Goal: Transaction & Acquisition: Purchase product/service

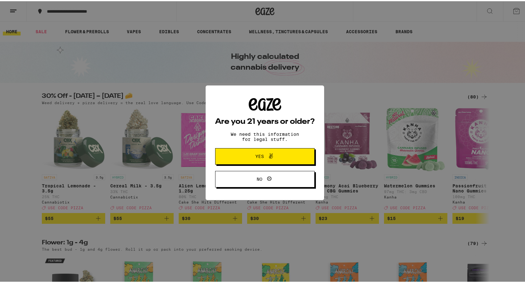
click at [267, 155] on icon at bounding box center [271, 155] width 8 height 8
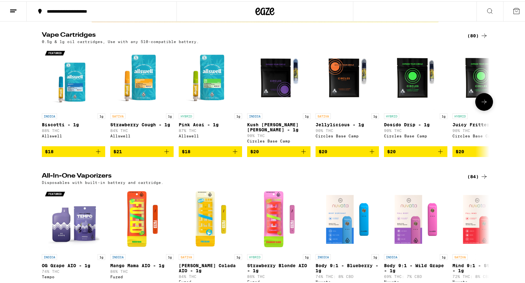
scroll to position [538, 0]
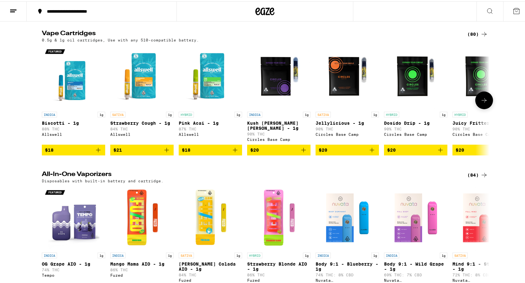
click at [481, 103] on icon at bounding box center [484, 99] width 8 height 8
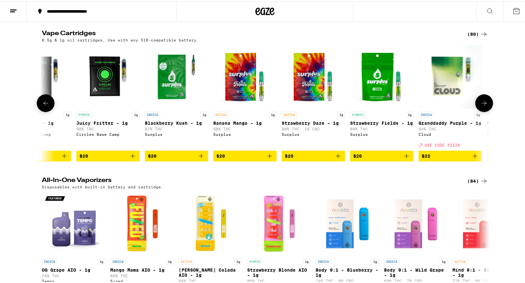
scroll to position [0, 377]
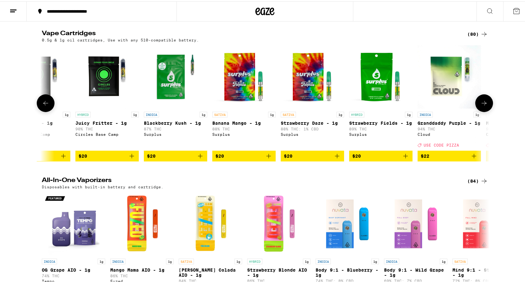
click at [481, 110] on button at bounding box center [484, 102] width 18 height 18
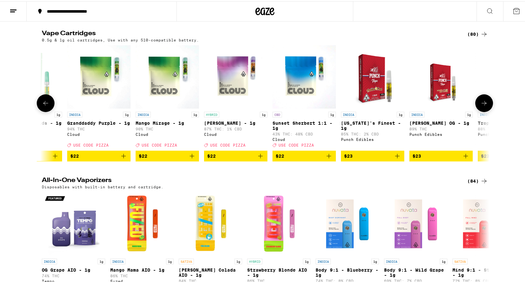
scroll to position [0, 754]
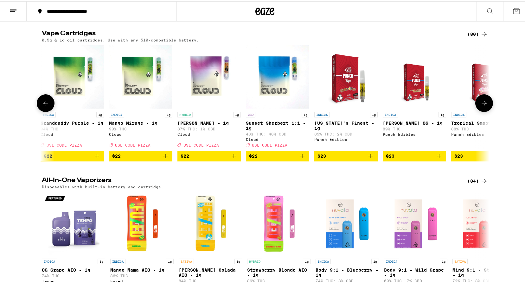
click at [481, 110] on button at bounding box center [484, 102] width 18 height 18
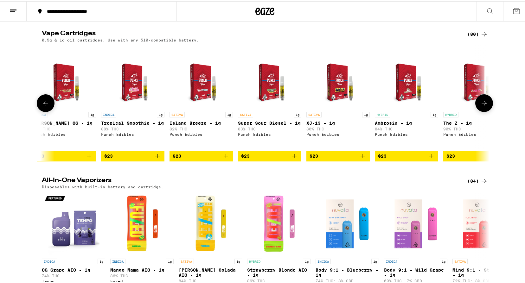
scroll to position [0, 1130]
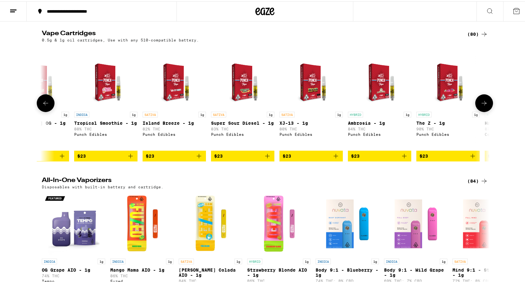
click at [479, 111] on button at bounding box center [484, 102] width 18 height 18
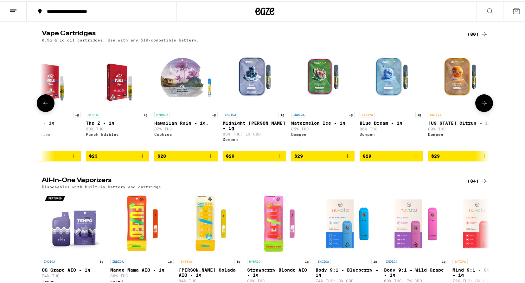
scroll to position [0, 1507]
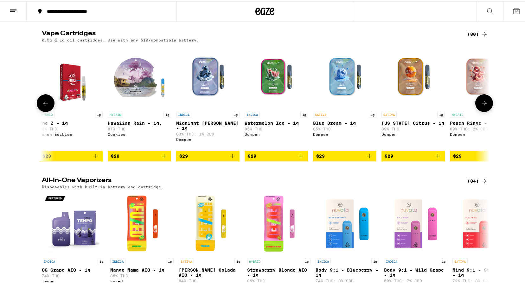
click at [480, 106] on icon at bounding box center [484, 102] width 8 height 8
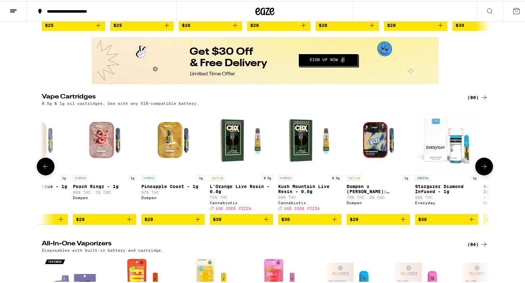
scroll to position [507, 0]
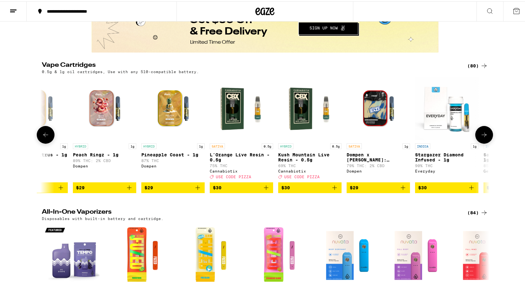
click at [484, 137] on icon at bounding box center [484, 134] width 8 height 8
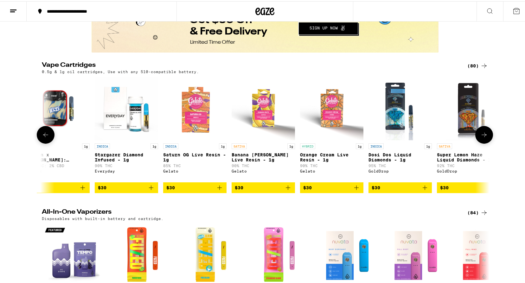
scroll to position [0, 2261]
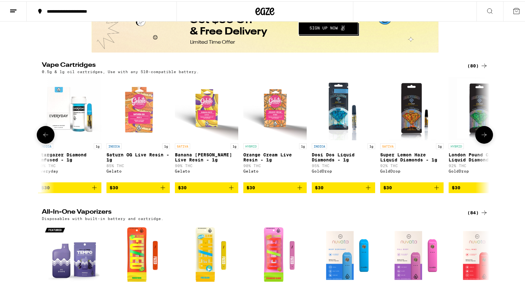
click at [484, 137] on icon at bounding box center [484, 134] width 8 height 8
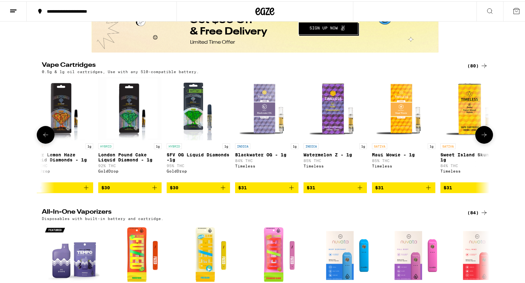
scroll to position [0, 2637]
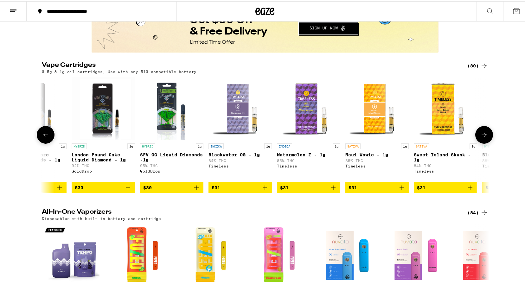
click at [484, 137] on icon at bounding box center [484, 134] width 8 height 8
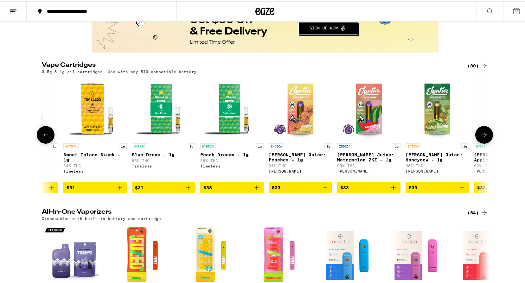
scroll to position [0, 3014]
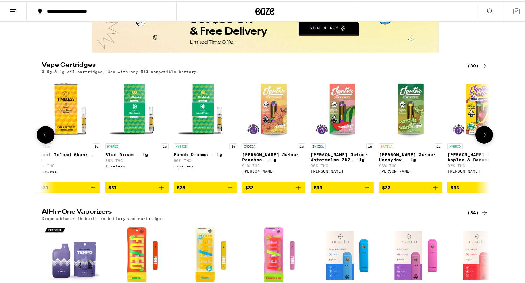
click at [484, 137] on icon at bounding box center [484, 134] width 8 height 8
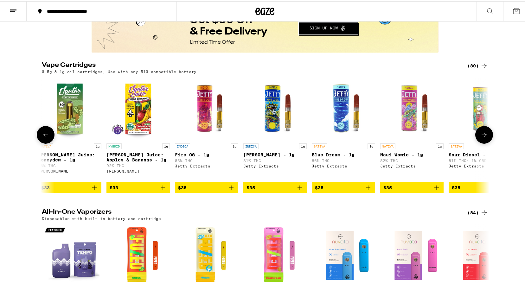
scroll to position [0, 3391]
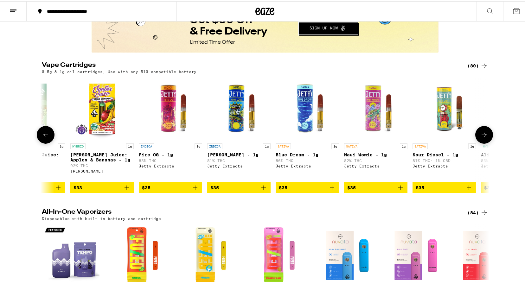
click at [482, 136] on icon at bounding box center [483, 133] width 5 height 4
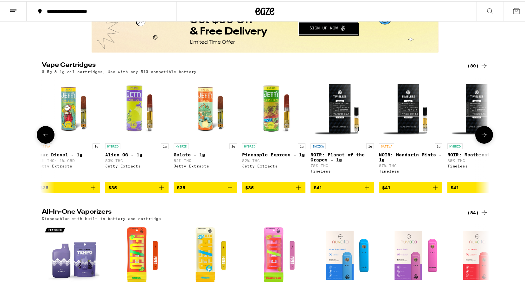
scroll to position [0, 3768]
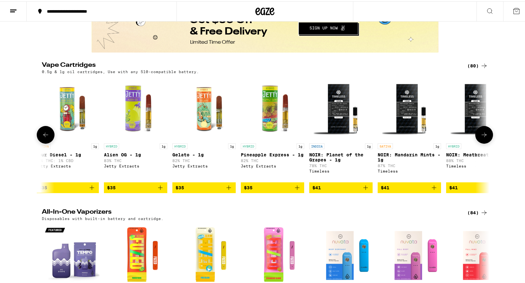
click at [481, 137] on icon at bounding box center [484, 134] width 8 height 8
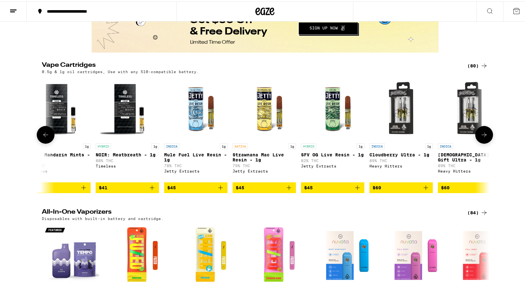
scroll to position [0, 4144]
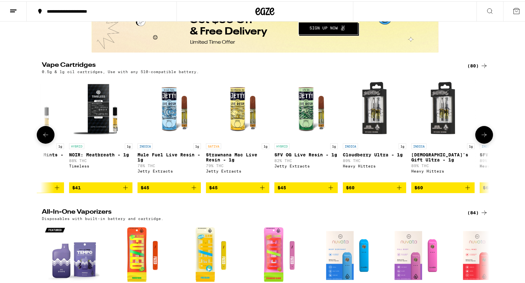
click at [481, 137] on icon at bounding box center [484, 134] width 8 height 8
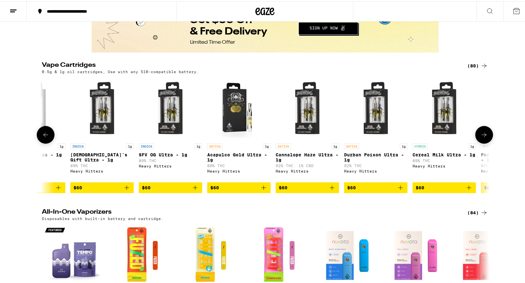
scroll to position [0, 4521]
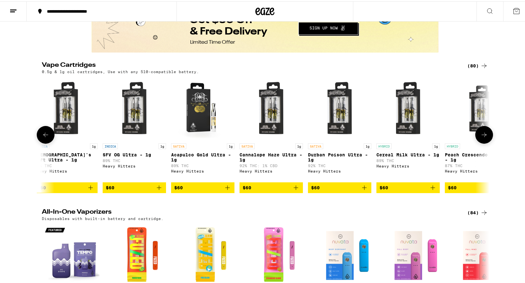
click at [481, 137] on icon at bounding box center [484, 134] width 8 height 8
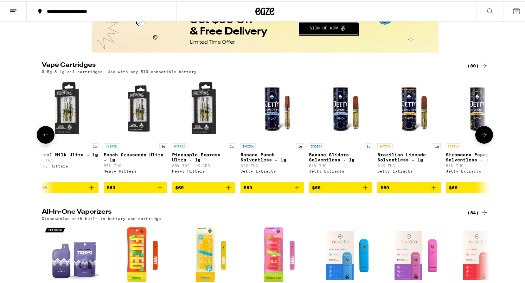
scroll to position [0, 4898]
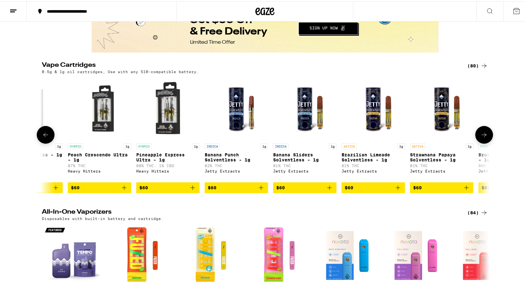
click at [481, 137] on icon at bounding box center [484, 134] width 8 height 8
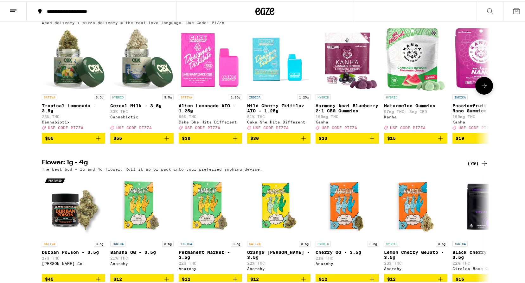
scroll to position [0, 0]
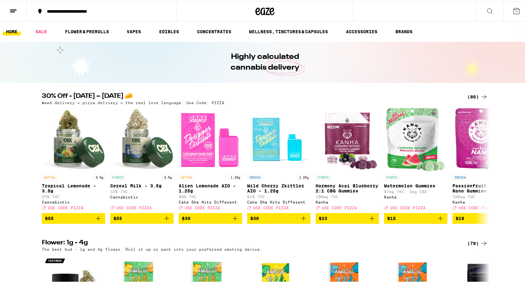
click at [512, 9] on icon at bounding box center [516, 10] width 8 height 8
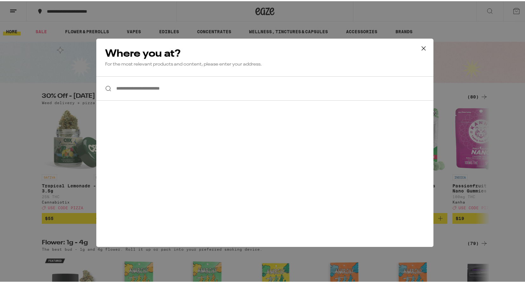
click at [419, 44] on icon at bounding box center [423, 46] width 9 height 9
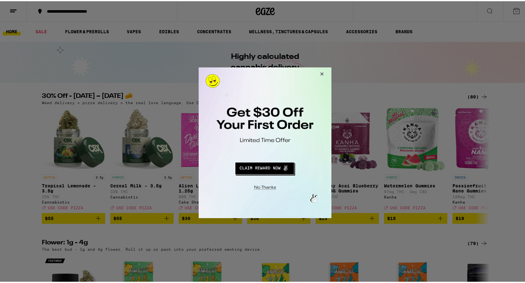
click at [316, 72] on button "Close Modal" at bounding box center [320, 74] width 17 height 15
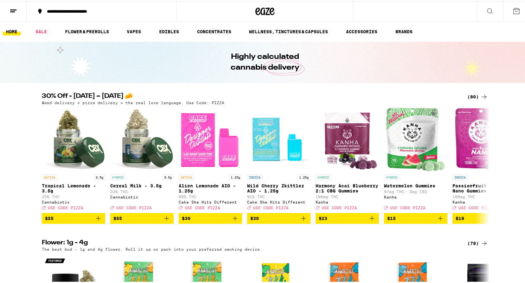
click at [82, 9] on div "**********" at bounding box center [105, 10] width 122 height 4
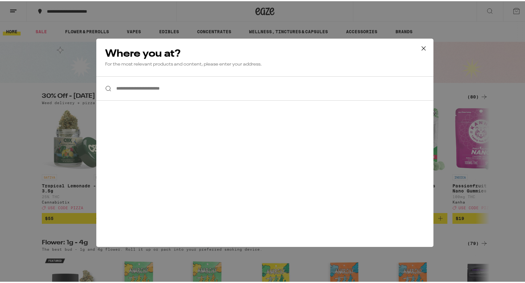
click at [194, 87] on input "**********" at bounding box center [264, 87] width 337 height 24
drag, startPoint x: 159, startPoint y: 86, endPoint x: 162, endPoint y: 87, distance: 3.9
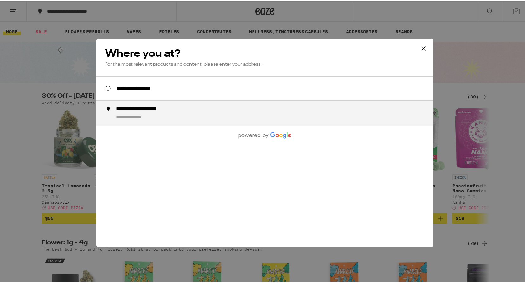
click at [139, 109] on div "**********" at bounding box center [150, 107] width 69 height 7
type input "**********"
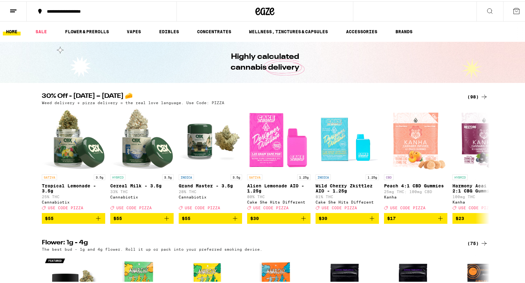
click at [512, 7] on icon at bounding box center [516, 10] width 8 height 8
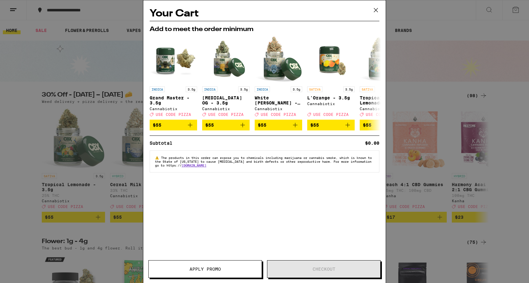
click at [376, 9] on icon at bounding box center [375, 9] width 9 height 9
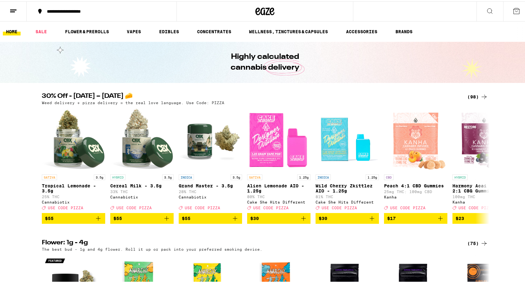
click at [13, 10] on line at bounding box center [12, 10] width 5 height 0
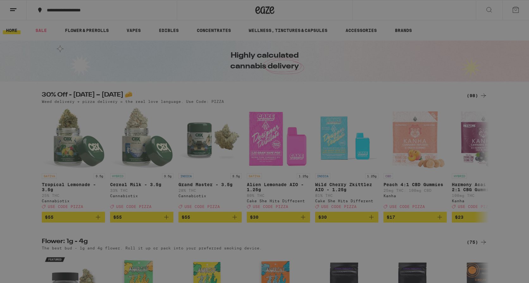
click at [89, 33] on span "Log In" at bounding box center [87, 33] width 17 height 4
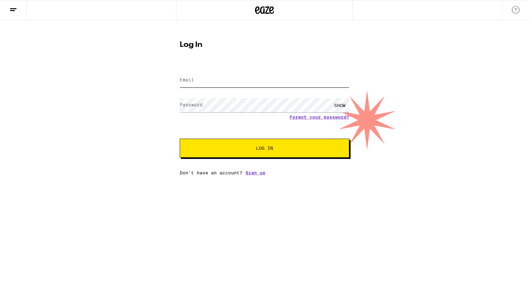
click at [223, 80] on input "Email" at bounding box center [265, 80] width 170 height 14
type input "[EMAIL_ADDRESS][DOMAIN_NAME]"
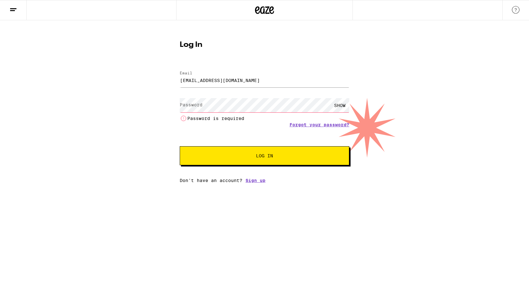
click at [195, 104] on label "Password" at bounding box center [191, 104] width 23 height 5
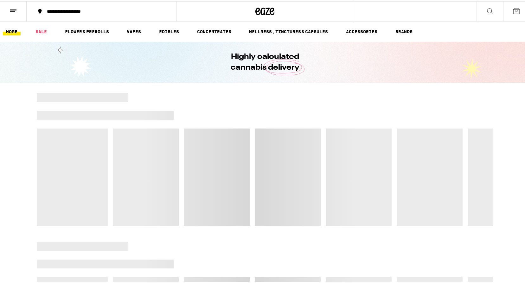
click at [263, 148] on div at bounding box center [265, 158] width 456 height 133
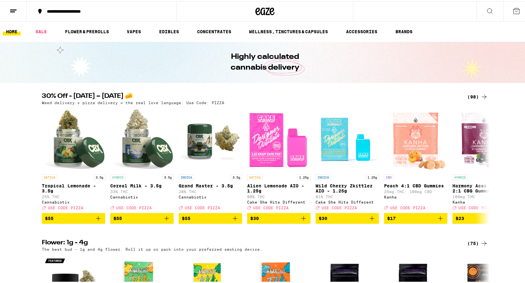
click at [13, 7] on icon at bounding box center [13, 10] width 8 height 8
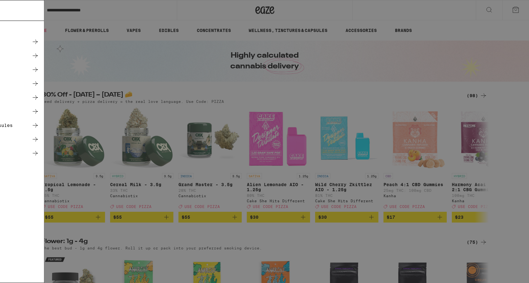
click at [139, 54] on icon at bounding box center [140, 56] width 8 height 8
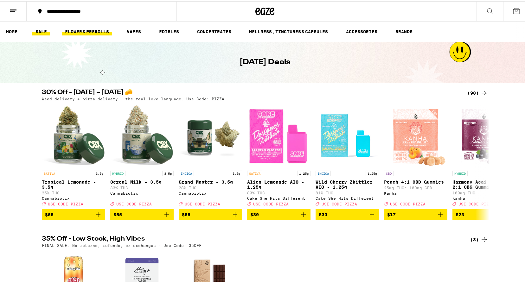
click at [89, 27] on link "FLOWER & PREROLLS" at bounding box center [87, 31] width 50 height 8
click at [79, 28] on link "FLOWER & PREROLLS" at bounding box center [87, 31] width 50 height 8
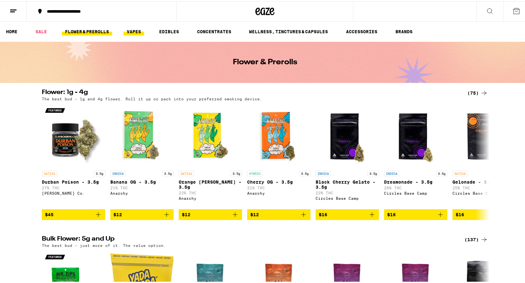
click at [134, 29] on link "VAPES" at bounding box center [133, 31] width 21 height 8
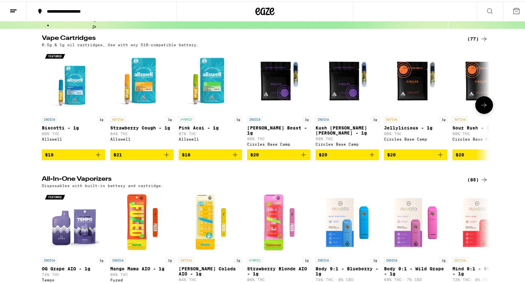
scroll to position [32, 0]
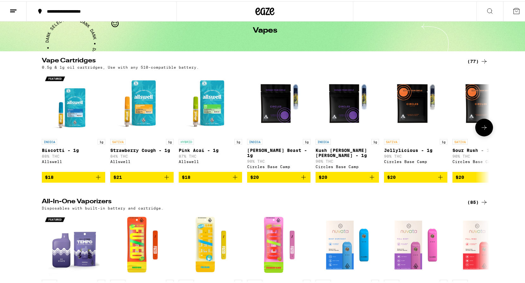
click at [484, 125] on icon at bounding box center [484, 127] width 8 height 8
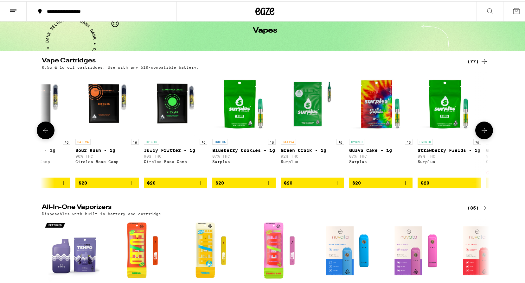
click at [484, 125] on button at bounding box center [484, 129] width 18 height 18
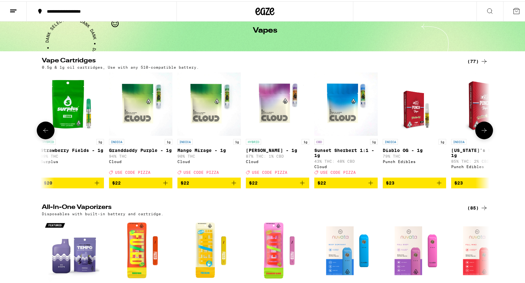
click at [484, 125] on button at bounding box center [484, 129] width 18 height 18
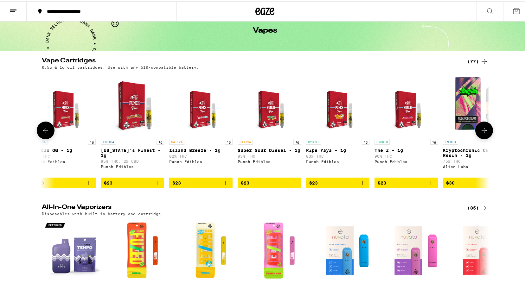
scroll to position [0, 1130]
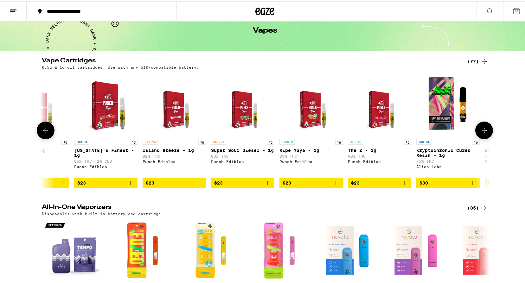
click at [483, 124] on button at bounding box center [484, 129] width 18 height 18
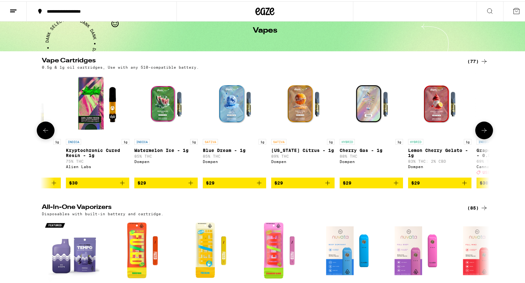
scroll to position [0, 1507]
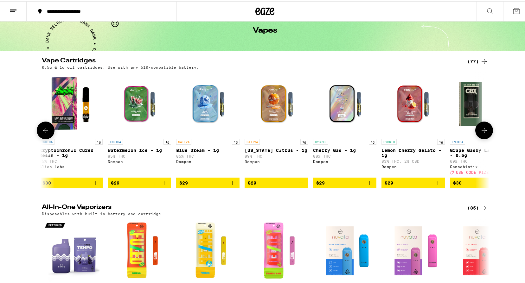
click at [483, 124] on button at bounding box center [484, 129] width 18 height 18
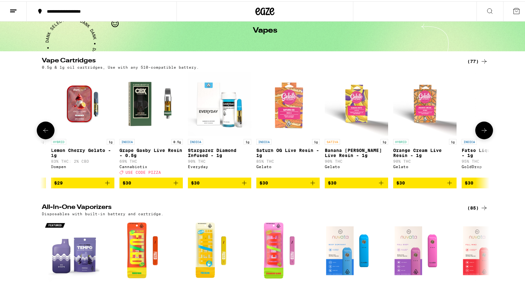
scroll to position [0, 1884]
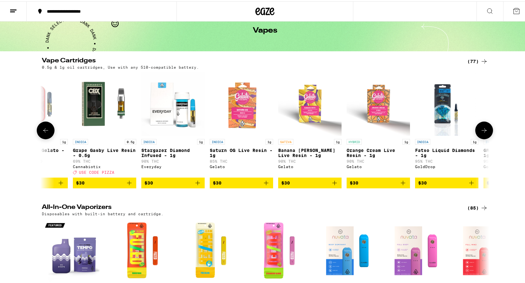
click at [230, 182] on button "$30" at bounding box center [241, 181] width 63 height 11
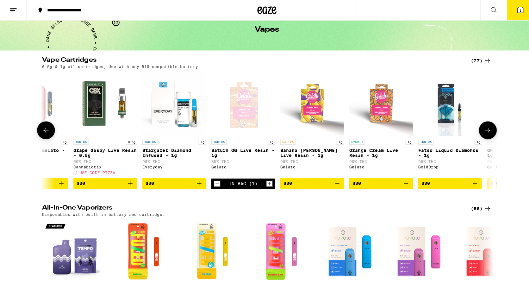
scroll to position [52, 0]
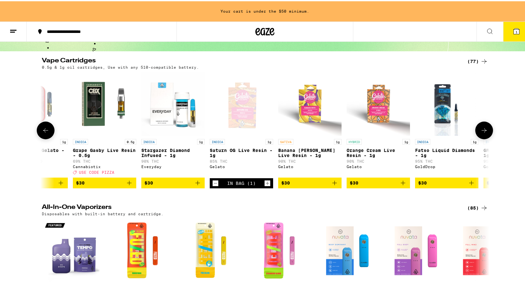
click at [280, 87] on img "Open page for Banana Runtz Live Resin - 1g from Gelato" at bounding box center [309, 102] width 63 height 63
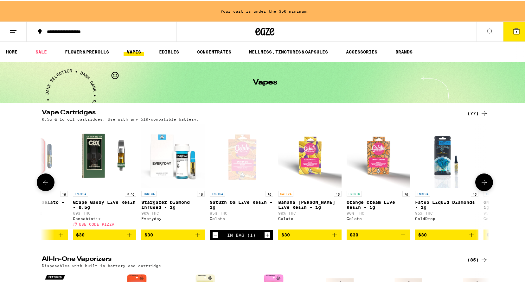
click at [483, 181] on icon at bounding box center [484, 181] width 8 height 8
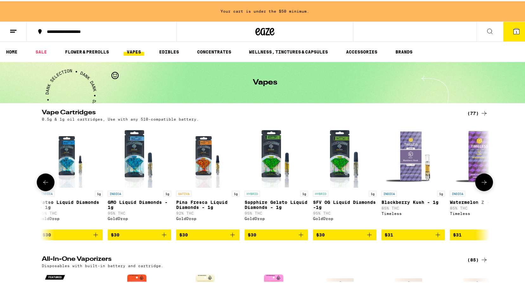
scroll to position [0, 2261]
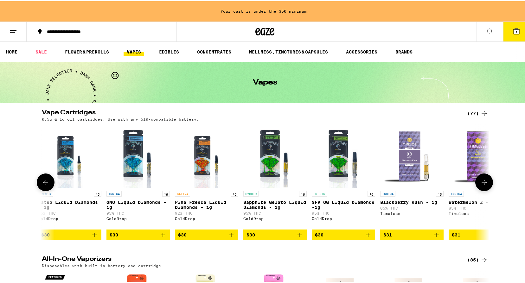
click at [483, 181] on icon at bounding box center [484, 181] width 8 height 8
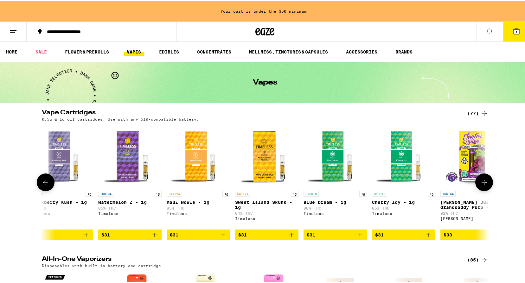
scroll to position [0, 2637]
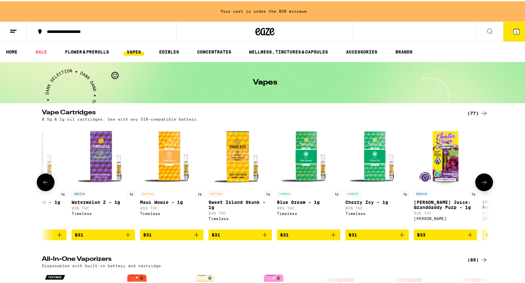
click at [483, 181] on icon at bounding box center [484, 181] width 8 height 8
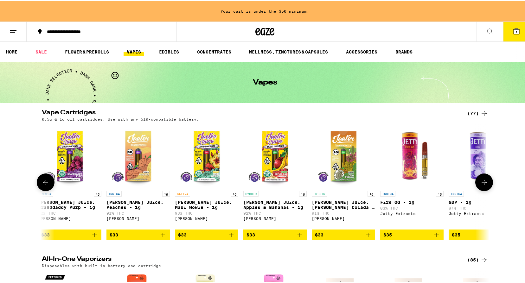
scroll to position [0, 3014]
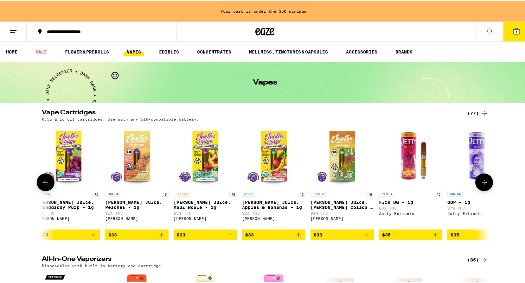
click at [483, 181] on icon at bounding box center [484, 181] width 8 height 8
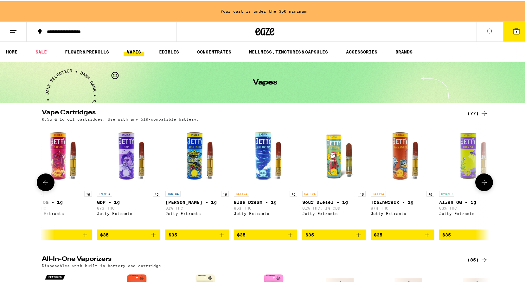
scroll to position [0, 3391]
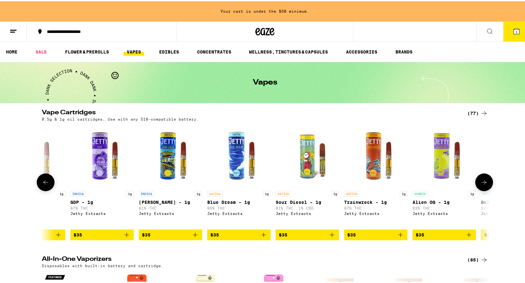
click at [82, 236] on span "$35" at bounding box center [101, 234] width 57 height 8
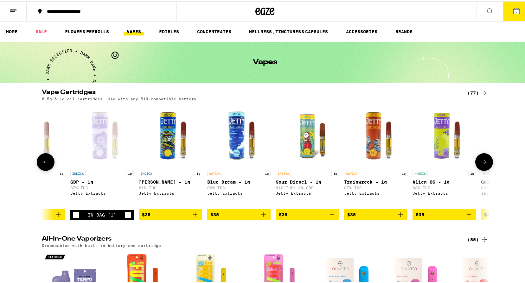
click at [484, 163] on icon at bounding box center [484, 161] width 8 height 8
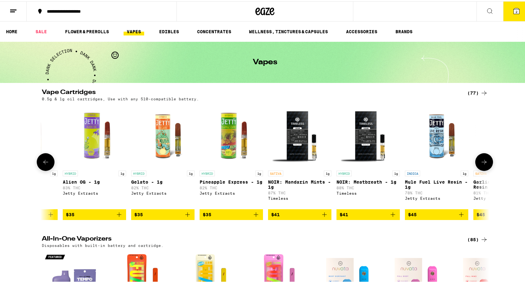
scroll to position [0, 3768]
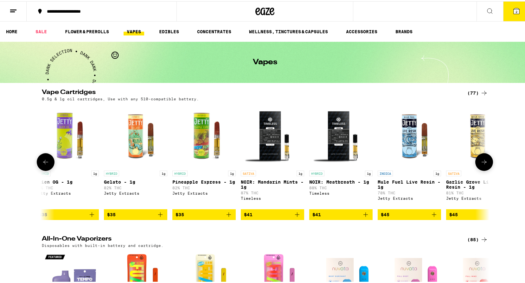
click at [43, 163] on icon at bounding box center [45, 161] width 5 height 4
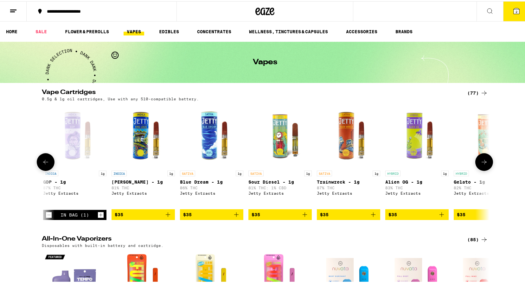
scroll to position [0, 3391]
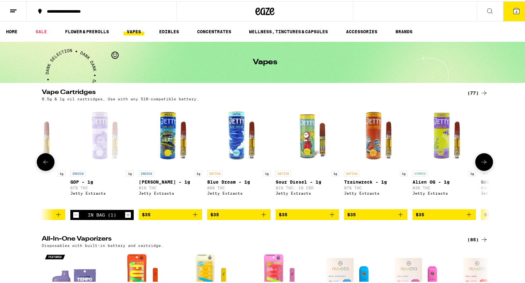
click at [483, 162] on icon at bounding box center [484, 161] width 8 height 8
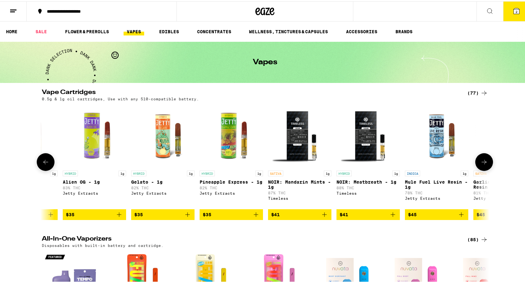
scroll to position [0, 3768]
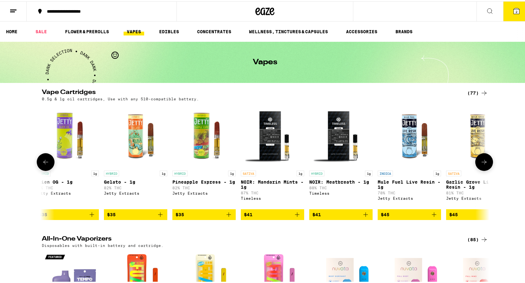
click at [483, 162] on icon at bounding box center [484, 161] width 8 height 8
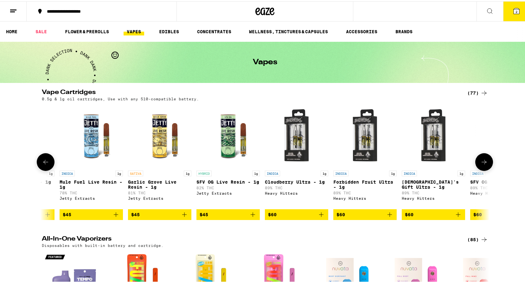
scroll to position [0, 4144]
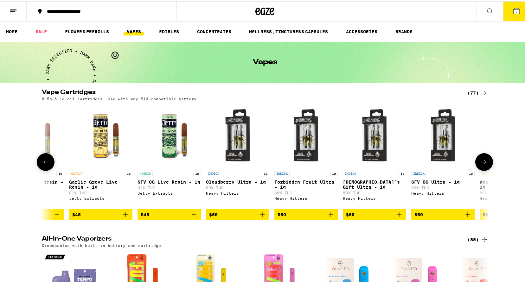
click at [483, 162] on icon at bounding box center [484, 161] width 8 height 8
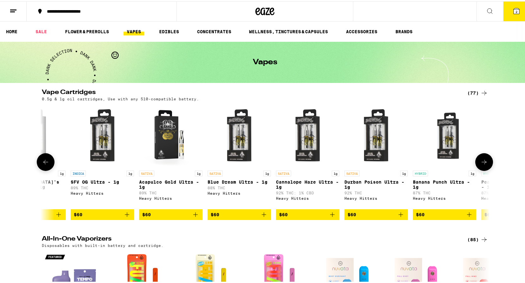
scroll to position [0, 4521]
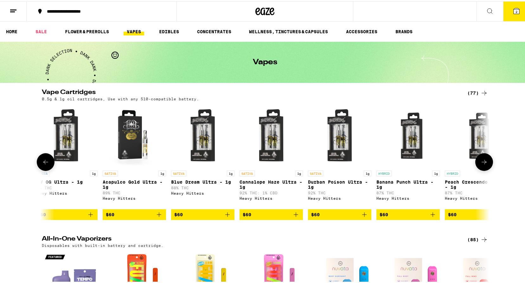
click at [482, 162] on icon at bounding box center [483, 161] width 5 height 4
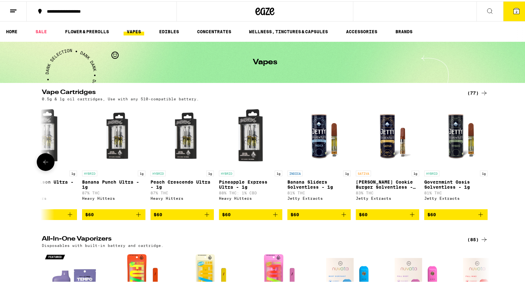
scroll to position [0, 4820]
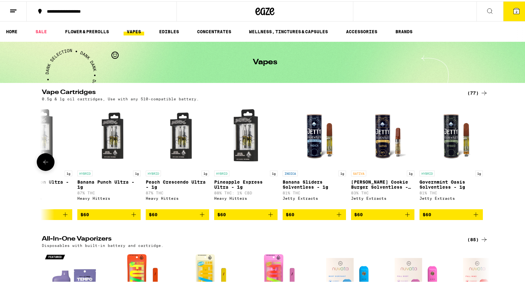
click at [296, 216] on span "$60" at bounding box center [314, 214] width 57 height 8
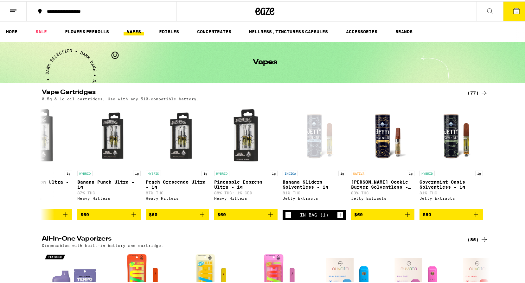
click at [507, 139] on div "Vape Cartridges (77) 0.5g & 1g oil cartridges, Use with any 510-compatible batt…" at bounding box center [264, 153] width 529 height 131
click at [484, 91] on icon at bounding box center [484, 92] width 8 height 8
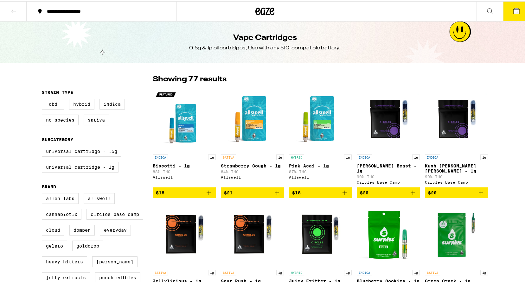
click at [15, 6] on icon at bounding box center [13, 10] width 8 height 8
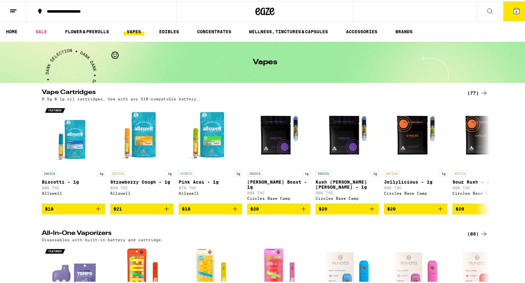
click at [134, 28] on link "VAPES" at bounding box center [133, 31] width 21 height 8
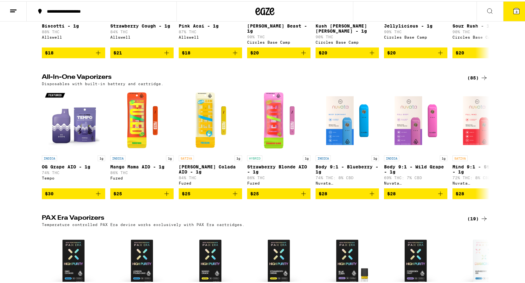
scroll to position [158, 0]
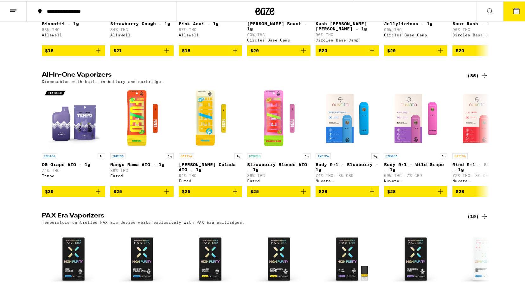
click at [483, 73] on icon at bounding box center [483, 74] width 5 height 4
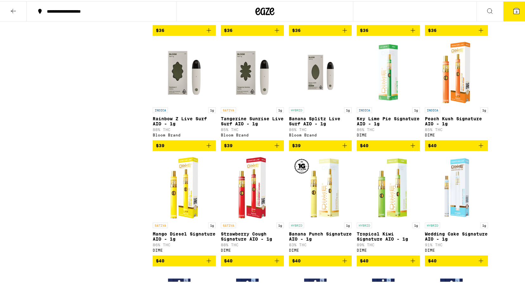
scroll to position [1710, 0]
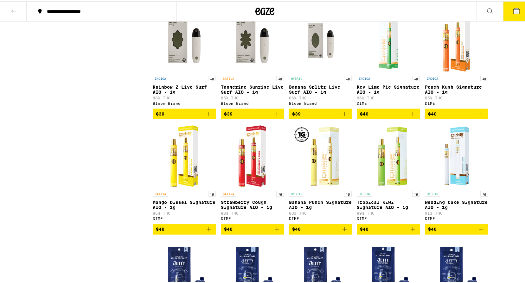
click at [439, 117] on span "$40" at bounding box center [456, 113] width 57 height 8
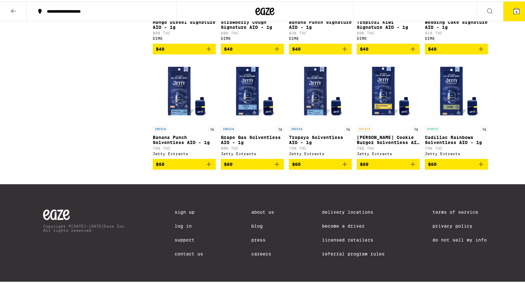
scroll to position [1900, 0]
click at [314, 122] on img "Open page for Tropaya Solventless AIO - 1g from Jetty Extracts" at bounding box center [320, 89] width 63 height 63
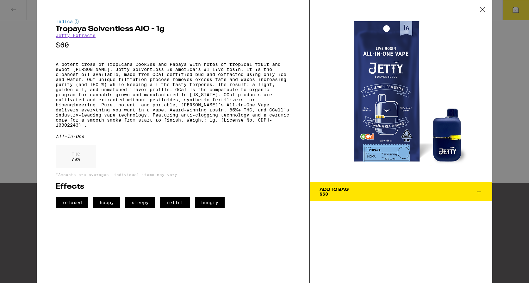
click at [482, 190] on icon at bounding box center [480, 192] width 8 height 8
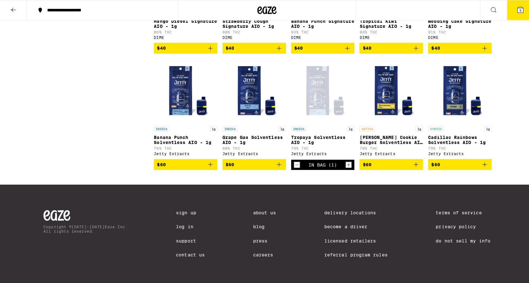
scroll to position [1954, 0]
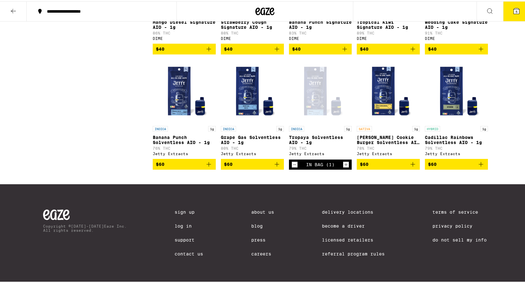
click at [512, 6] on icon at bounding box center [516, 10] width 8 height 8
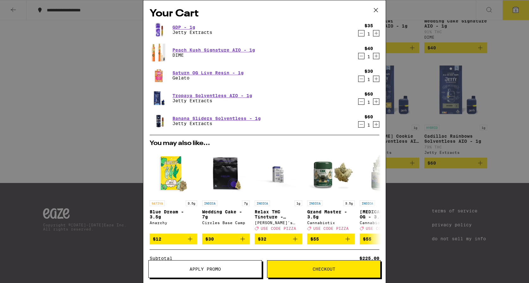
click at [108, 23] on div "Your Cart GDP - 1g Jetty Extracts $35 1 Peach Kush Signature AIO - 1g DIME $40 …" at bounding box center [264, 141] width 529 height 283
